Goal: Task Accomplishment & Management: Manage account settings

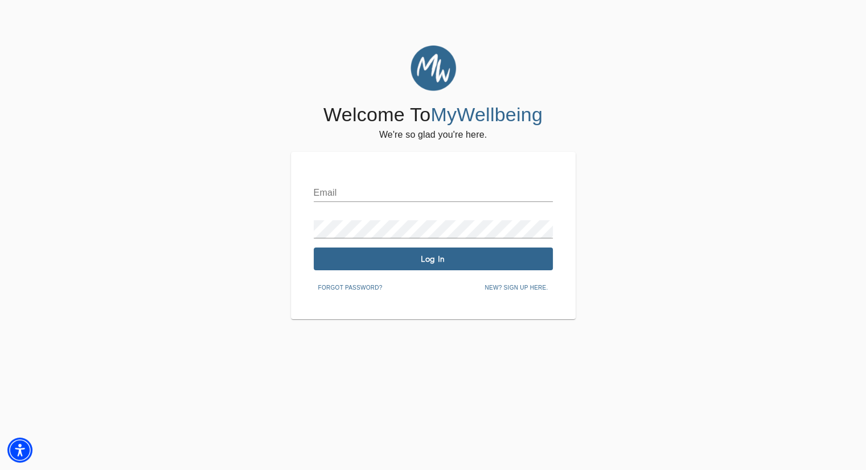
click at [394, 190] on input "text" at bounding box center [433, 193] width 239 height 18
type input "[PERSON_NAME][EMAIL_ADDRESS][DOMAIN_NAME]"
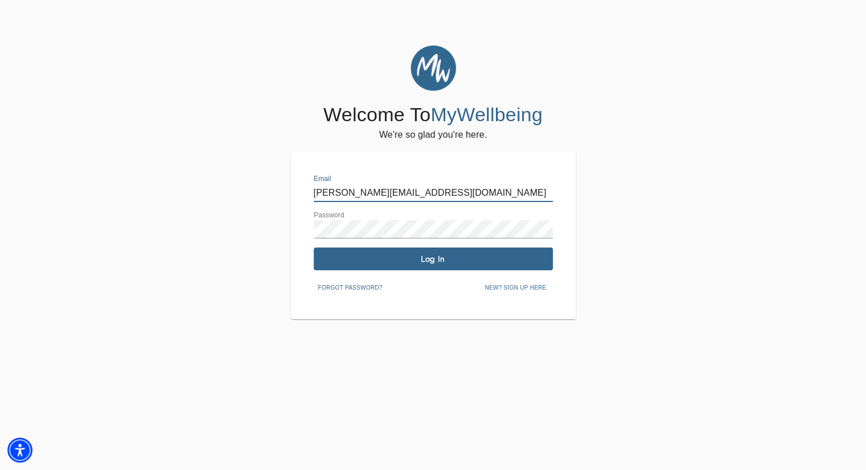
click at [421, 259] on span "Log In" at bounding box center [433, 259] width 230 height 11
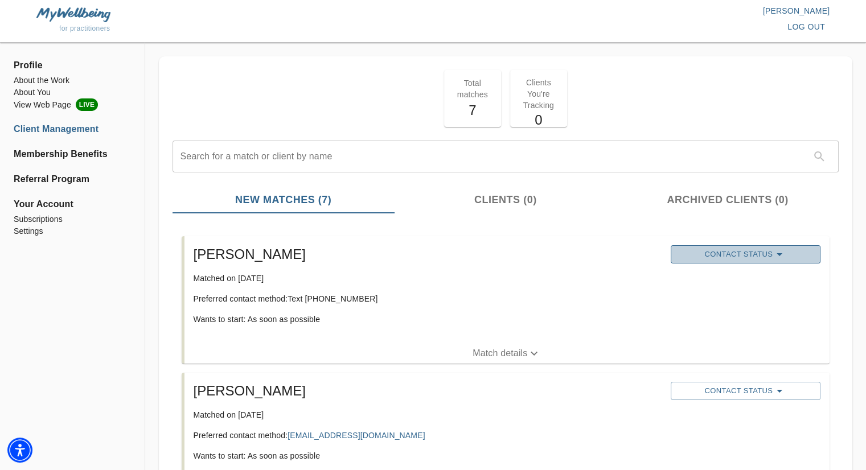
click at [777, 252] on icon "button" at bounding box center [779, 255] width 14 height 14
